Goal: Check status: Check status

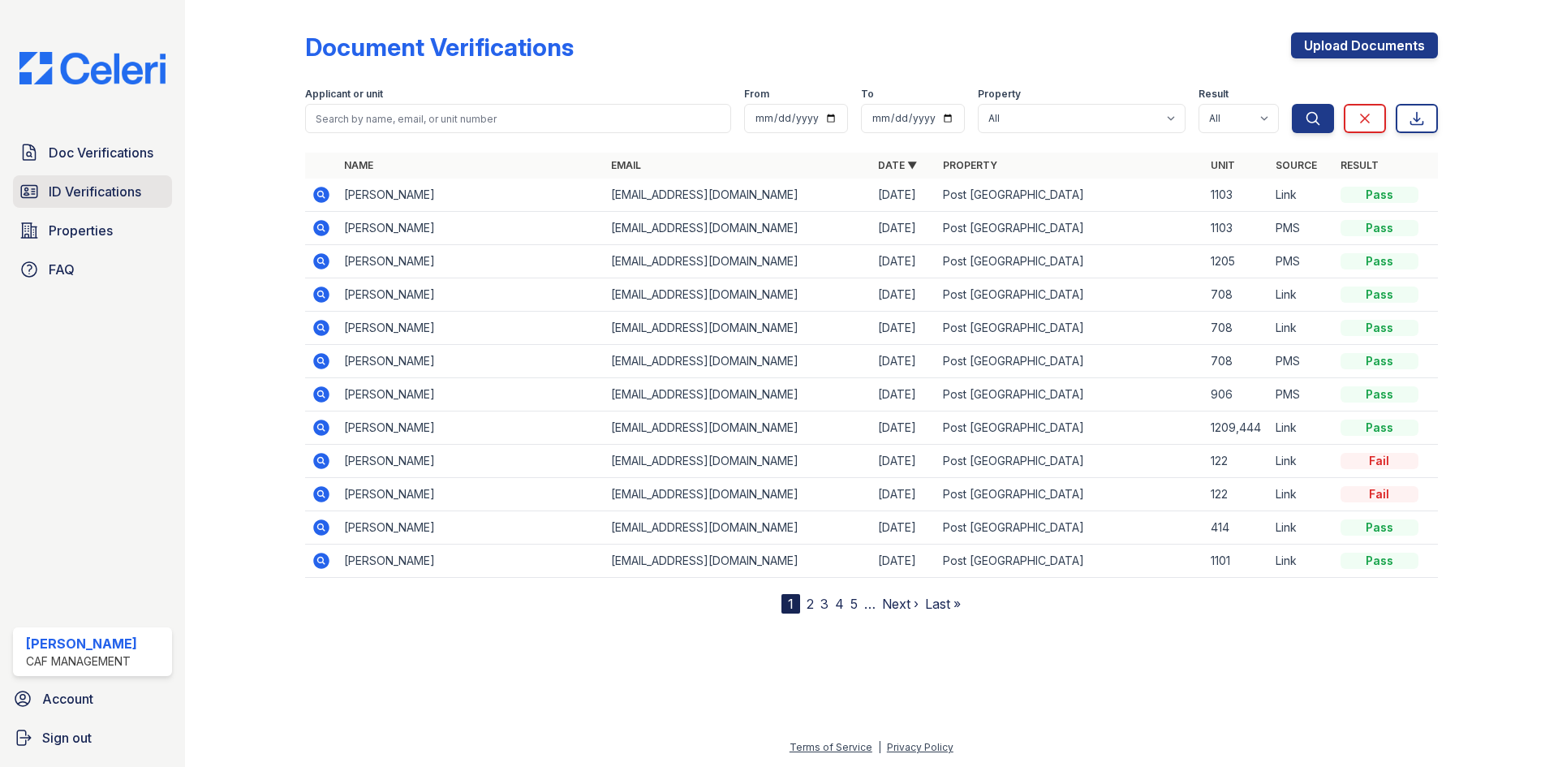
click at [115, 181] on link "ID Verifications" at bounding box center [92, 191] width 159 height 32
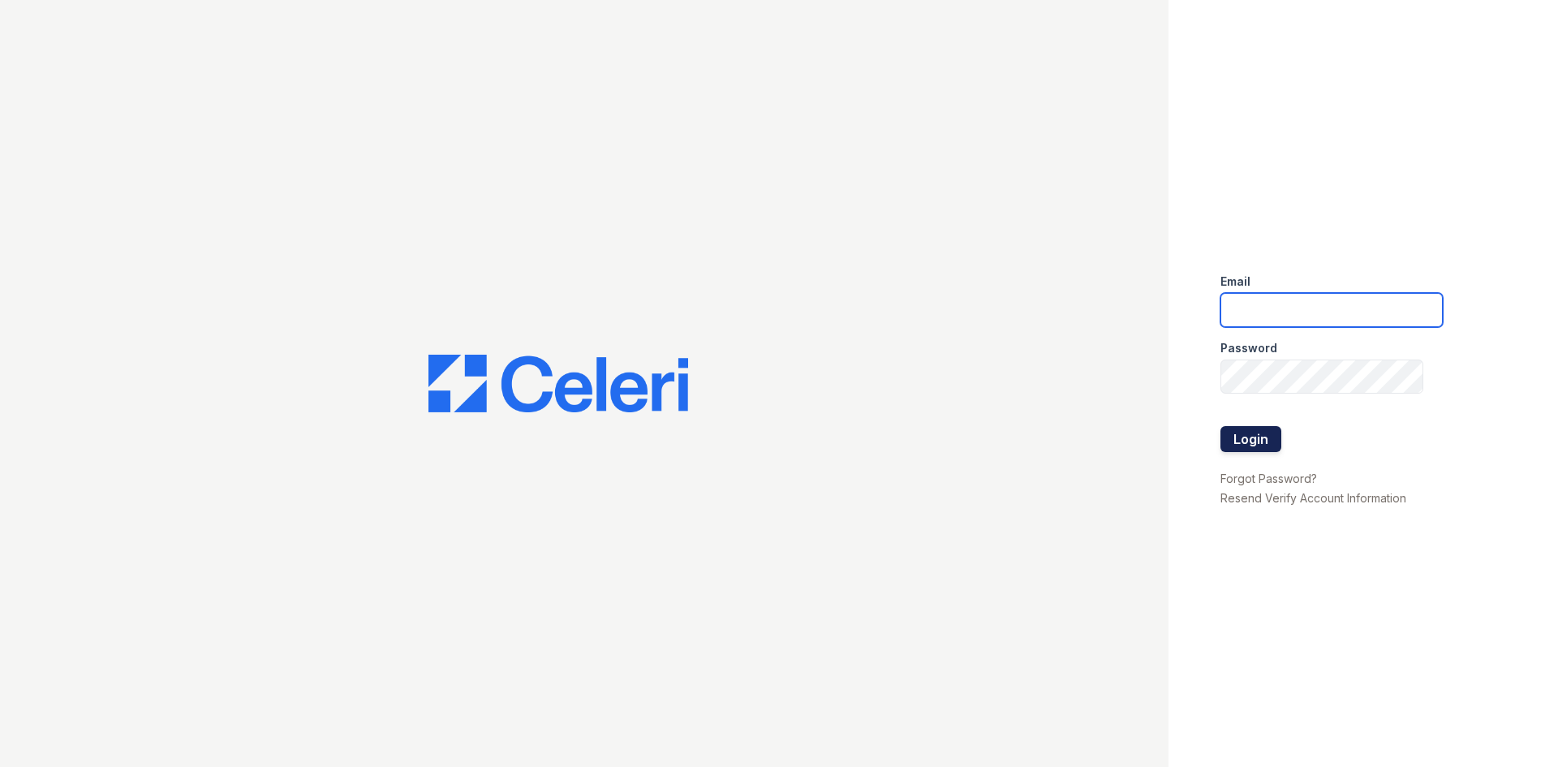
type input "postoak2@cafmanagement.com"
click at [1266, 432] on button "Login" at bounding box center [1250, 439] width 61 height 26
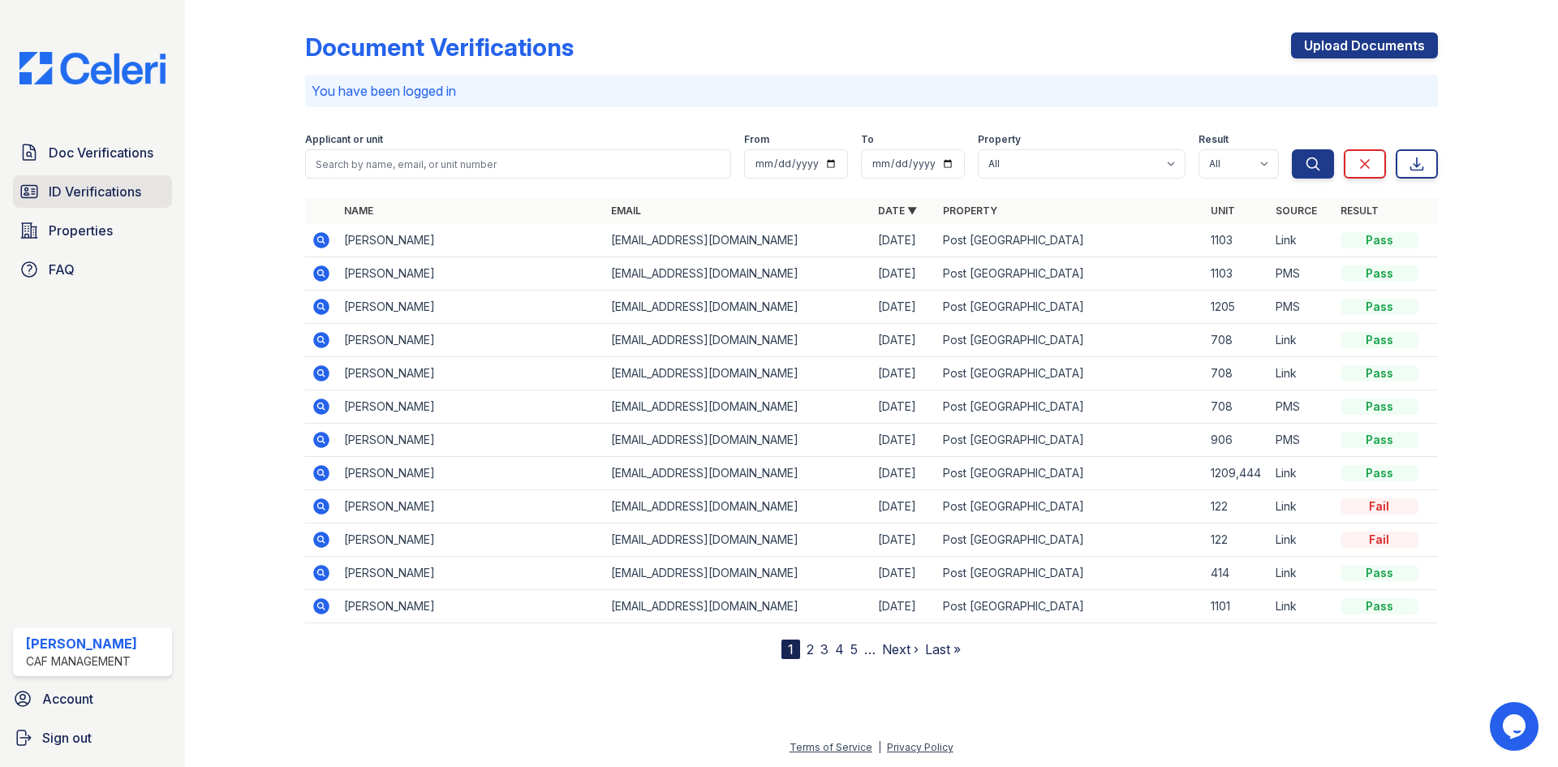
click at [104, 191] on span "ID Verifications" at bounding box center [95, 191] width 92 height 19
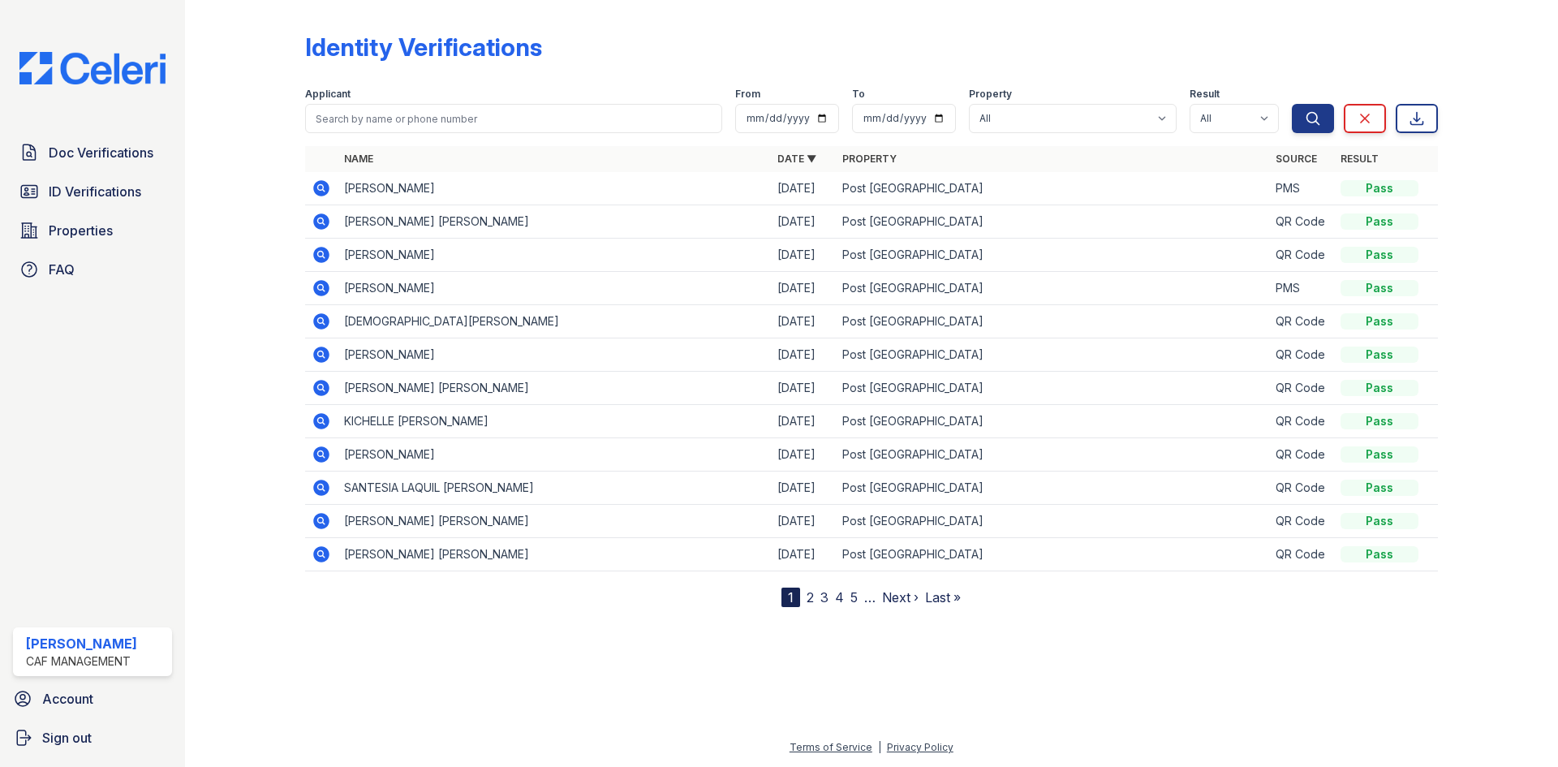
click at [325, 255] on icon at bounding box center [321, 255] width 16 height 16
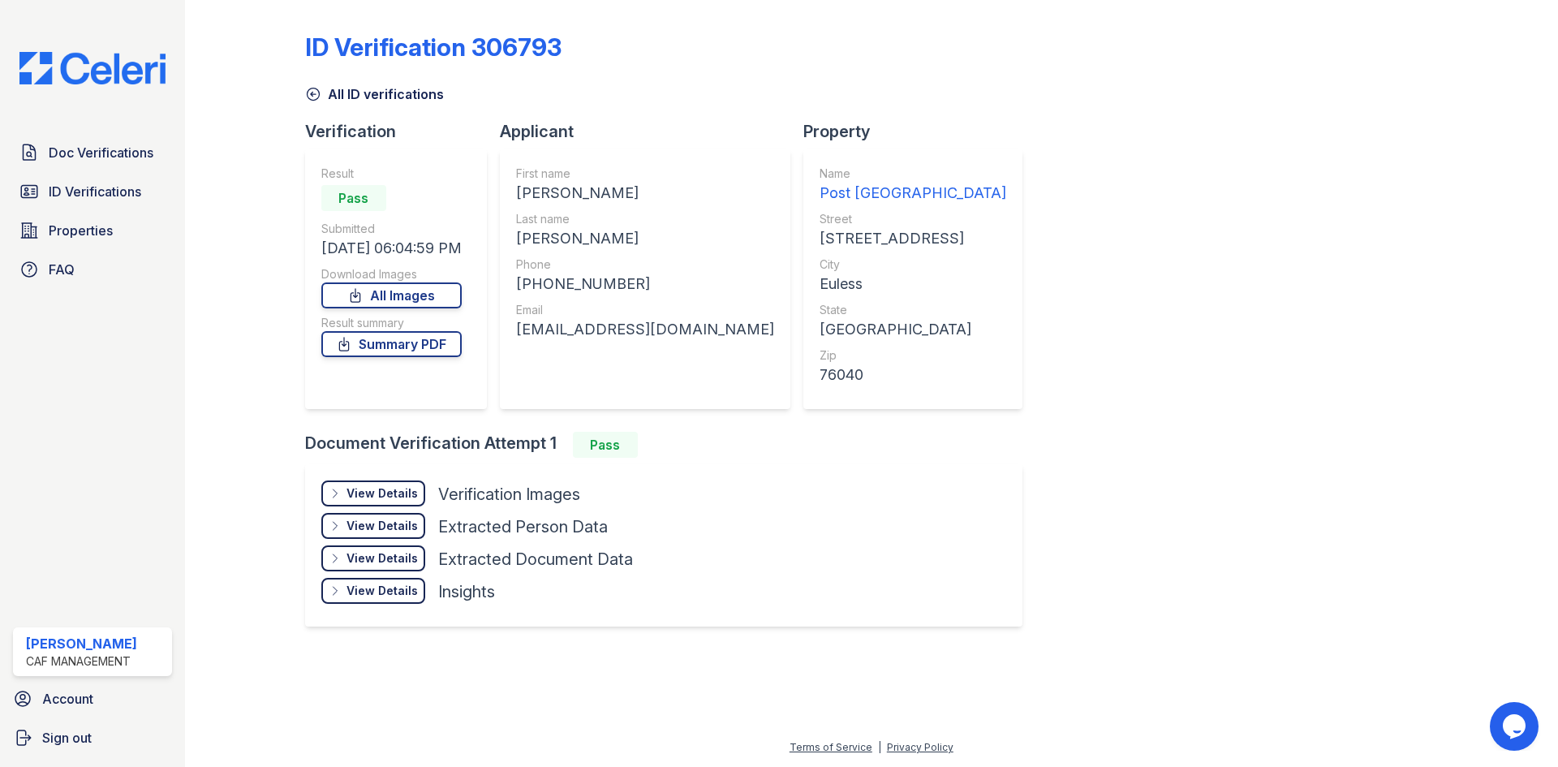
click at [385, 484] on div "View Details Details" at bounding box center [373, 493] width 104 height 26
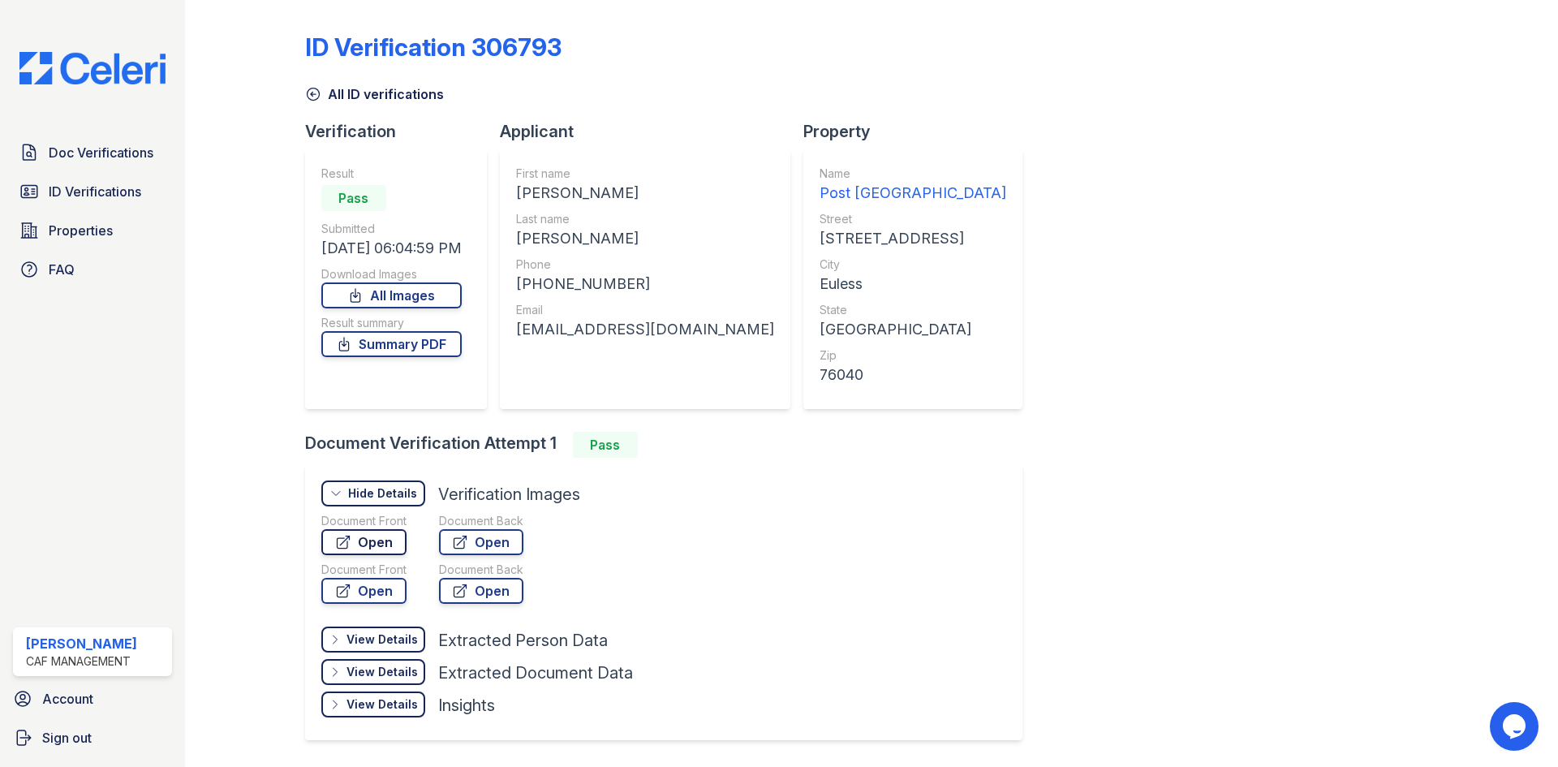
click at [359, 541] on link "Open" at bounding box center [363, 542] width 85 height 26
click at [78, 153] on span "Doc Verifications" at bounding box center [101, 152] width 105 height 19
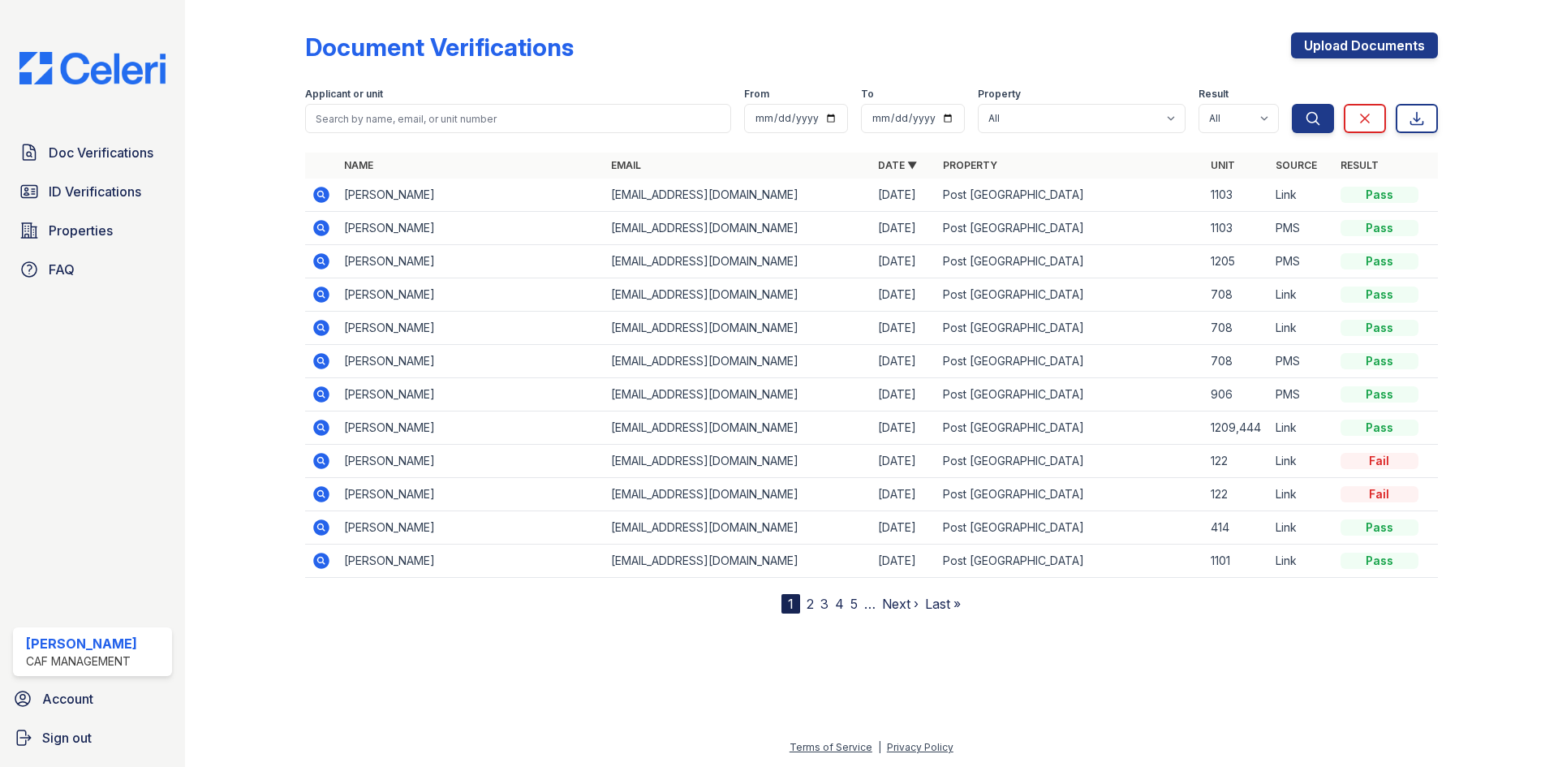
click at [321, 195] on icon at bounding box center [320, 193] width 4 height 4
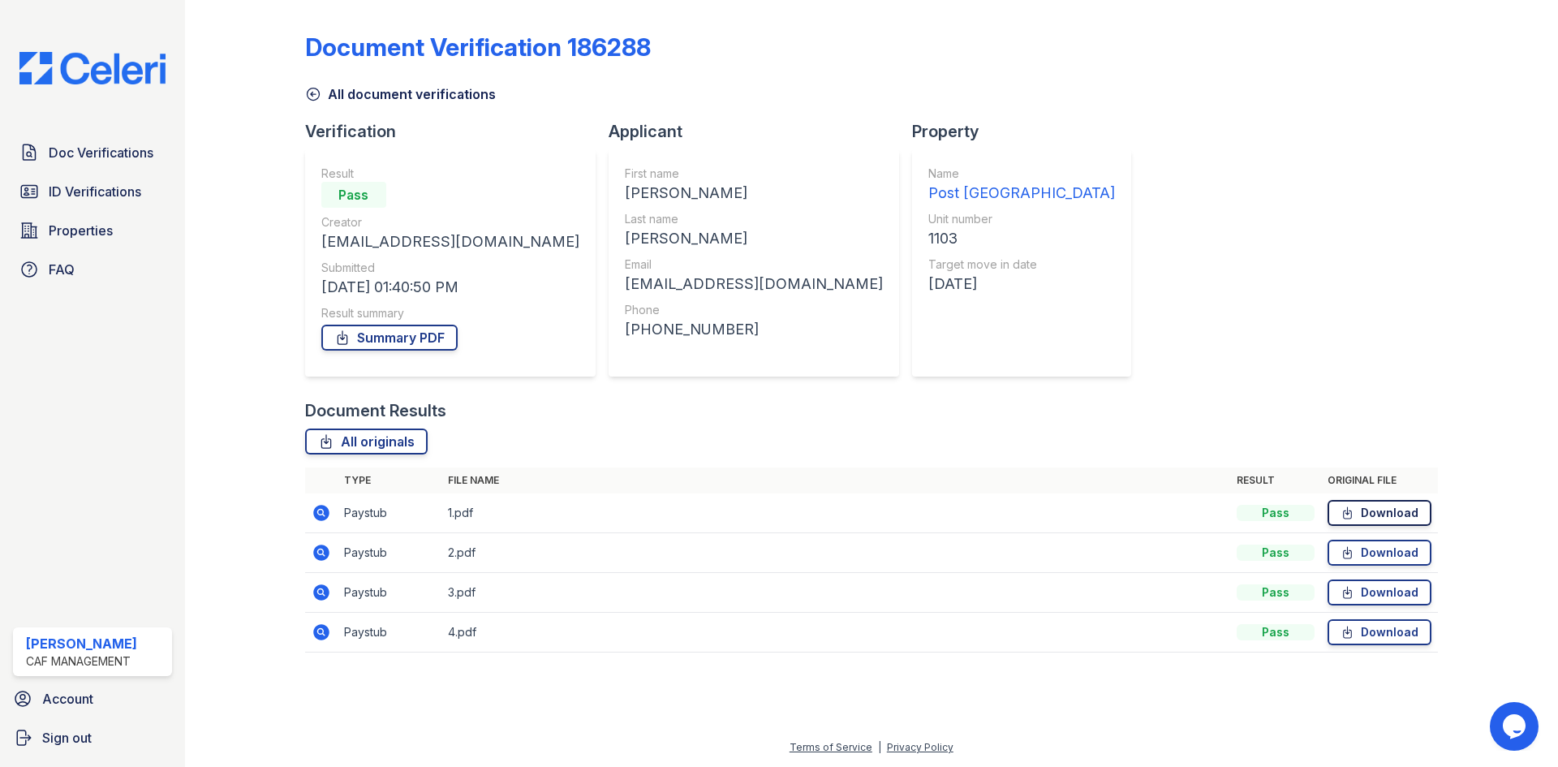
click at [1376, 512] on link "Download" at bounding box center [1379, 513] width 104 height 26
click at [113, 185] on span "ID Verifications" at bounding box center [95, 191] width 92 height 19
